Goal: Transaction & Acquisition: Purchase product/service

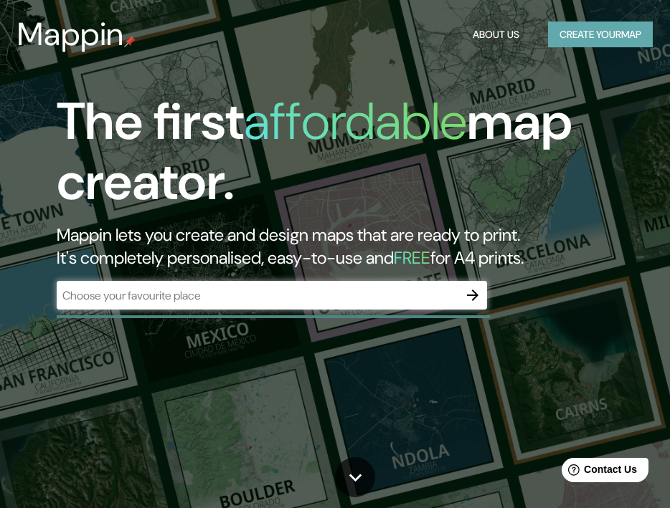
click at [573, 44] on button "Create your map" at bounding box center [600, 35] width 105 height 27
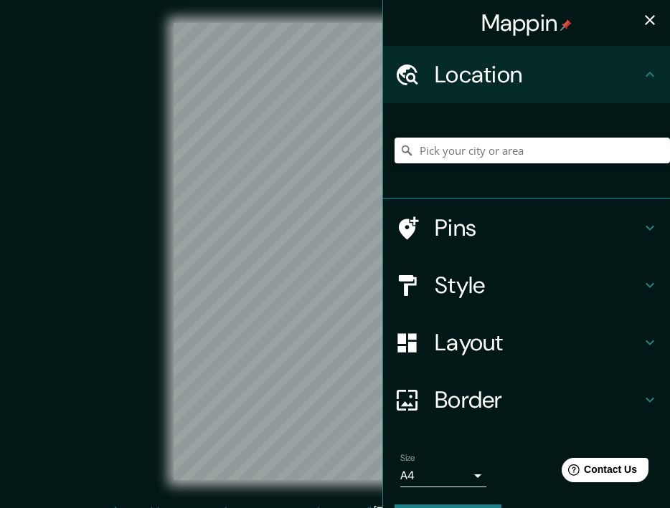
click at [512, 147] on input "Pick your city or area" at bounding box center [531, 151] width 275 height 26
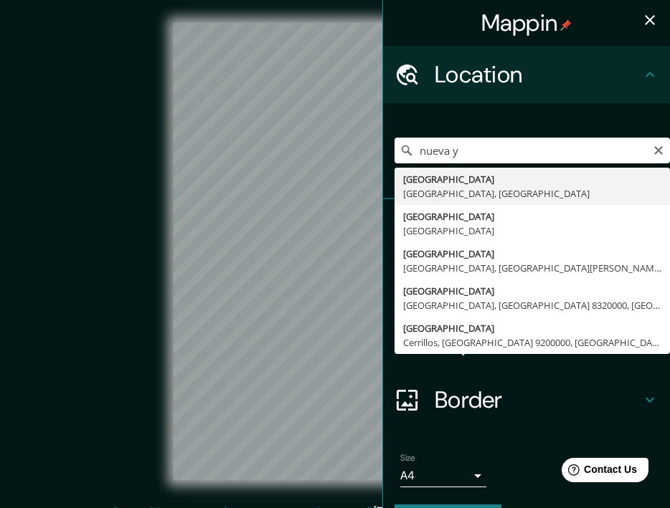
type input "[GEOGRAPHIC_DATA], [GEOGRAPHIC_DATA], [GEOGRAPHIC_DATA]"
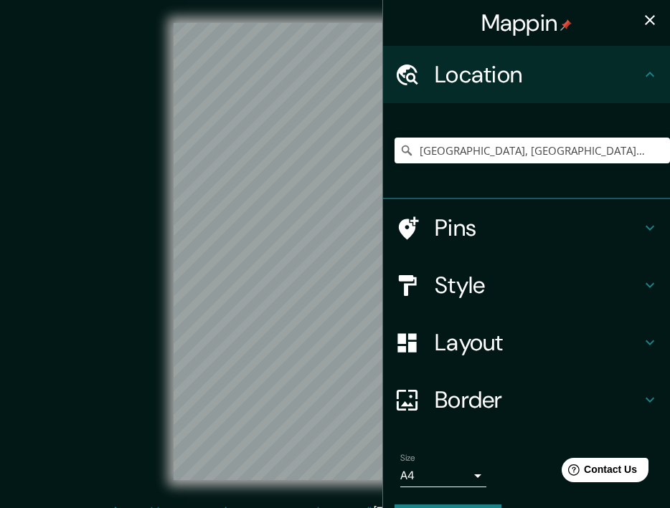
click at [645, 74] on icon at bounding box center [649, 74] width 17 height 17
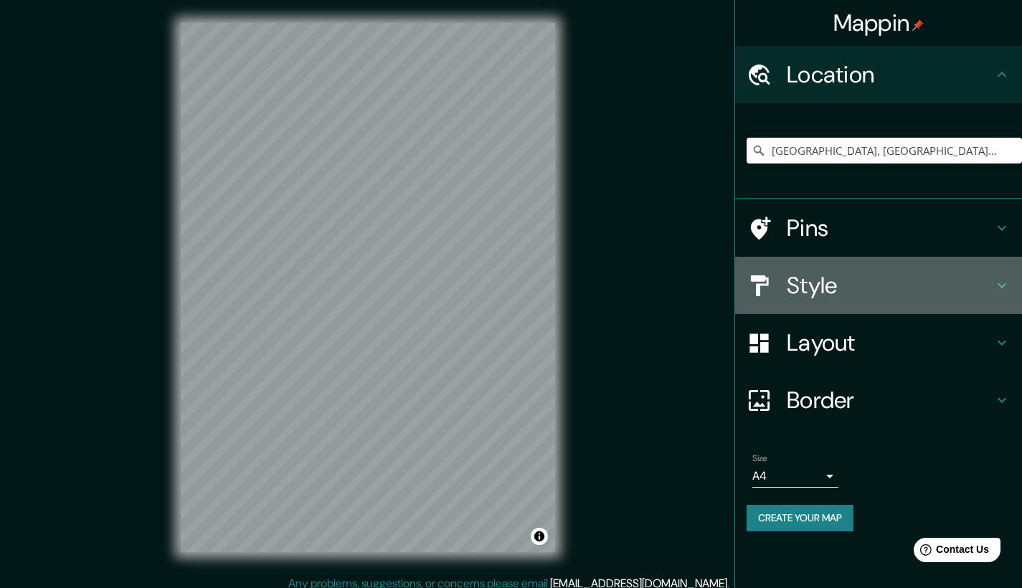
click at [669, 273] on h4 "Style" at bounding box center [890, 285] width 207 height 29
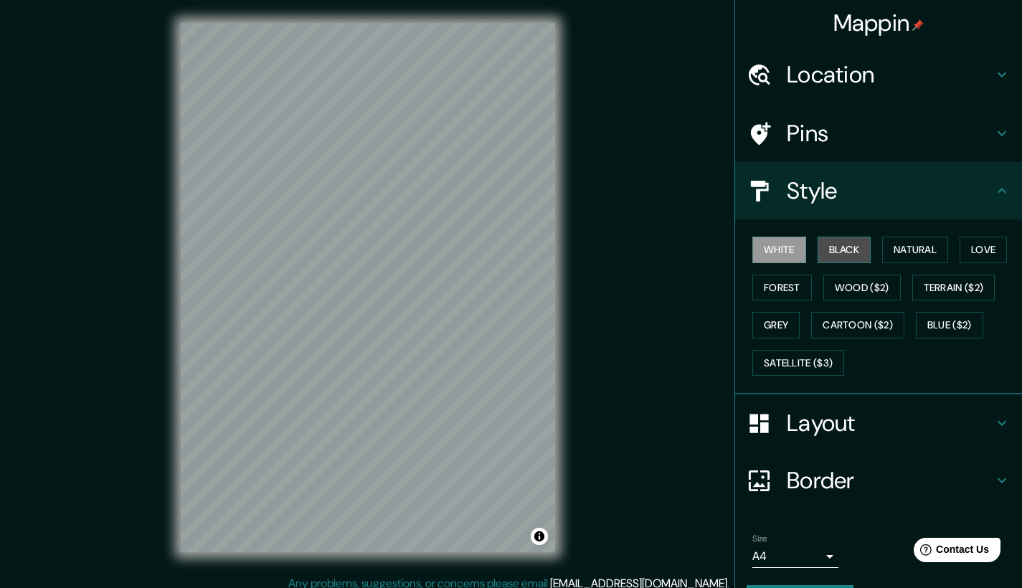
click at [669, 248] on button "Black" at bounding box center [845, 250] width 54 height 27
click at [669, 248] on button "Natural" at bounding box center [915, 250] width 66 height 27
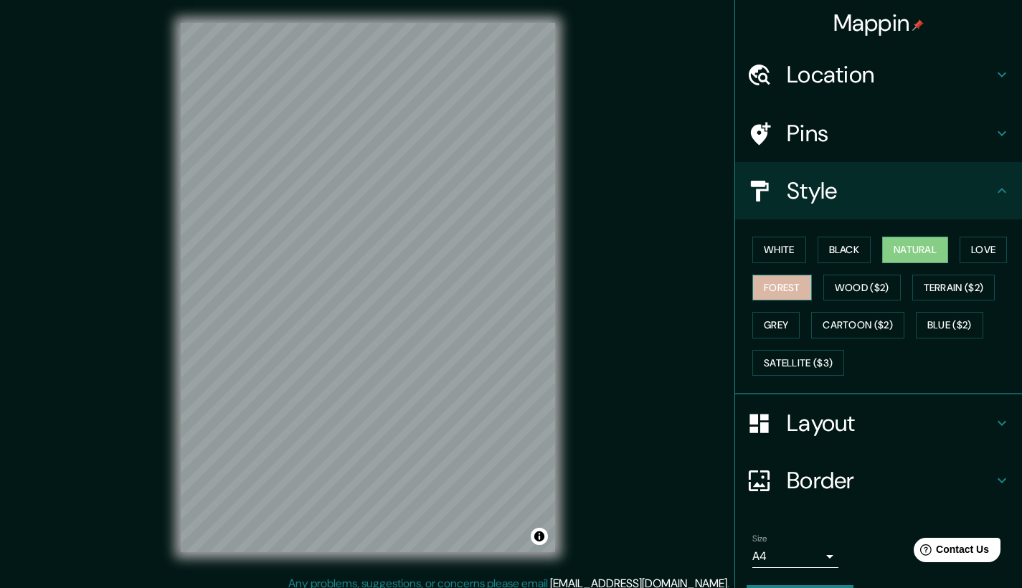
click at [669, 284] on button "Forest" at bounding box center [782, 288] width 60 height 27
click at [669, 316] on button "Grey" at bounding box center [775, 325] width 47 height 27
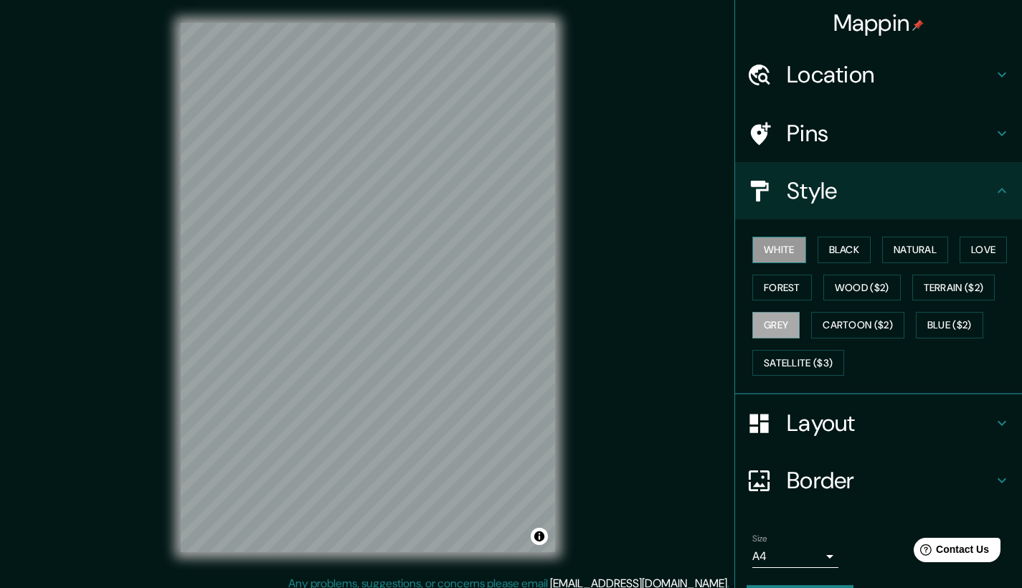
click at [669, 250] on button "White" at bounding box center [779, 250] width 54 height 27
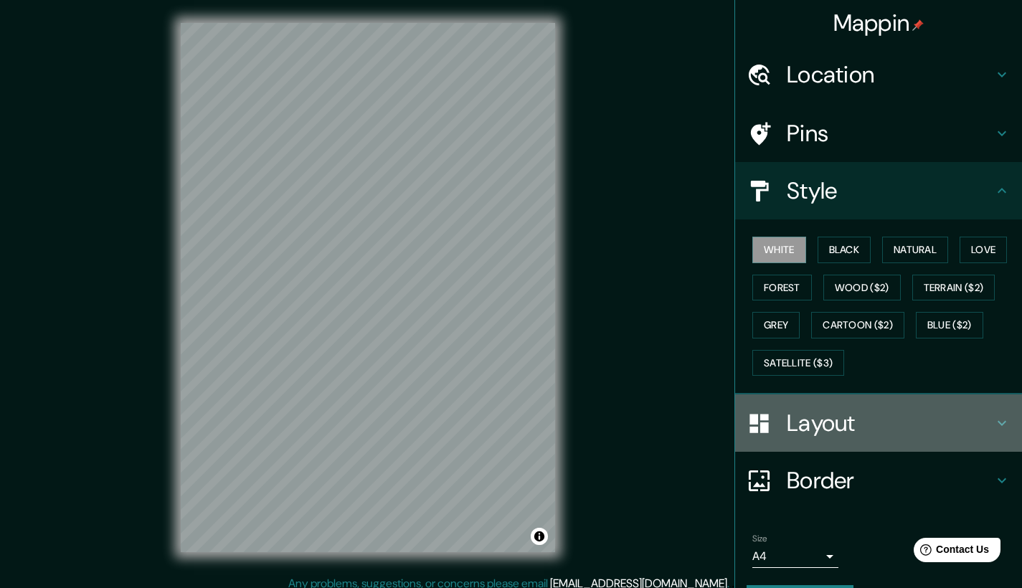
click at [669, 417] on h4 "Layout" at bounding box center [890, 423] width 207 height 29
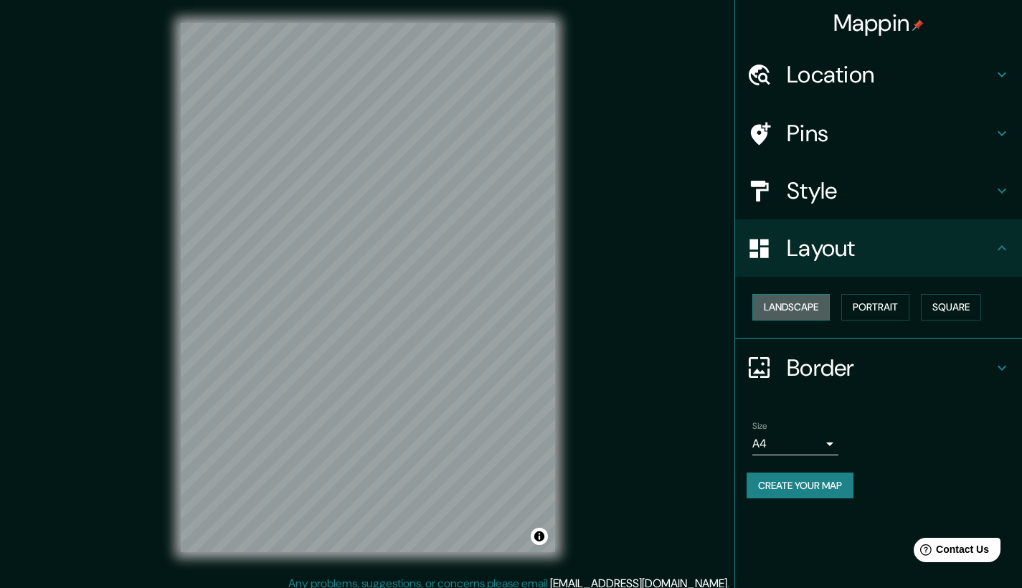
click at [669, 308] on button "Landscape" at bounding box center [790, 307] width 77 height 27
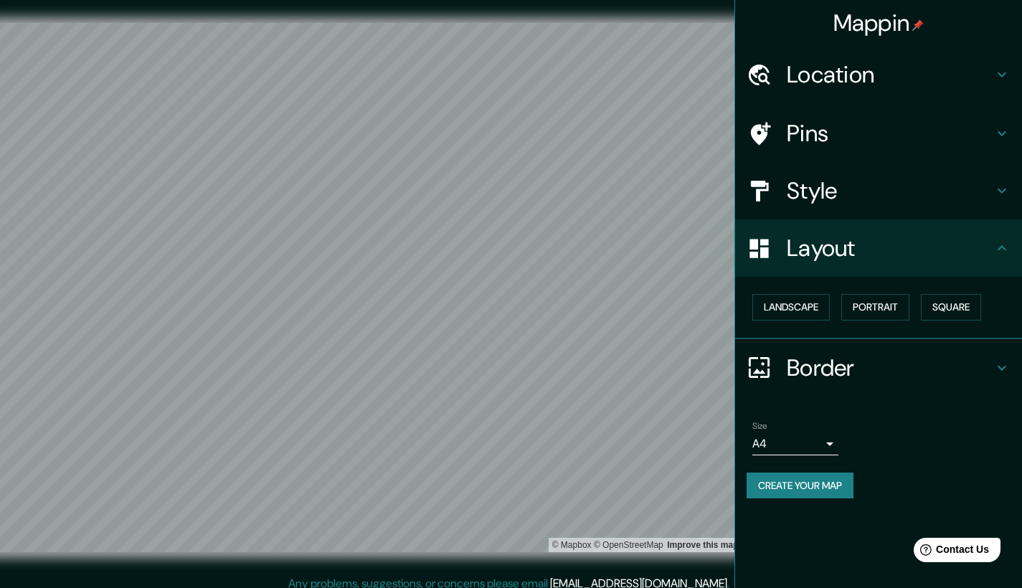
click at [669, 488] on button "Create your map" at bounding box center [800, 486] width 107 height 27
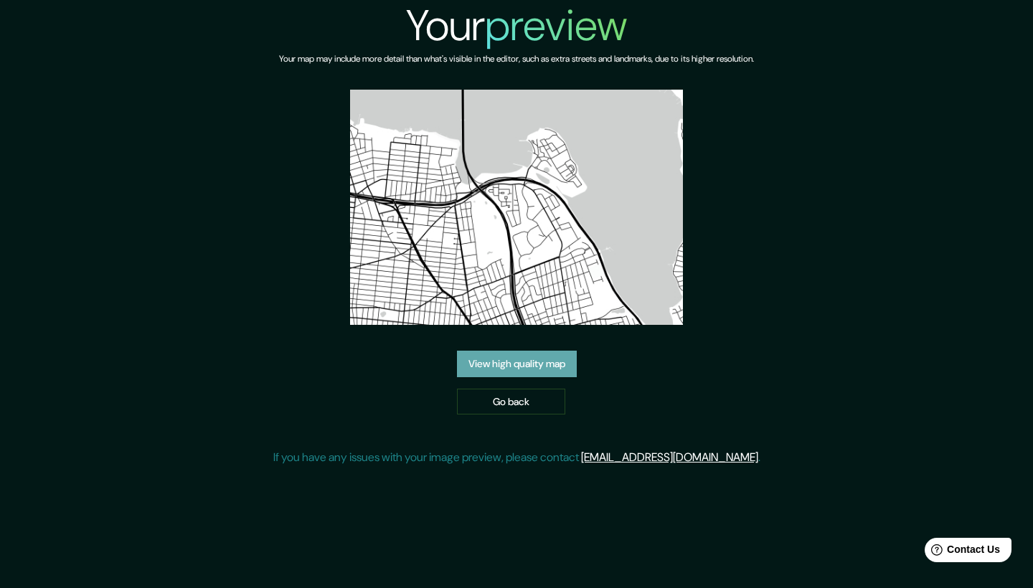
click at [501, 366] on link "View high quality map" at bounding box center [517, 364] width 120 height 27
